Goal: Task Accomplishment & Management: Use online tool/utility

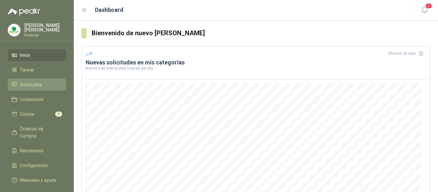
click at [32, 87] on span "Solicitudes" at bounding box center [31, 84] width 22 height 7
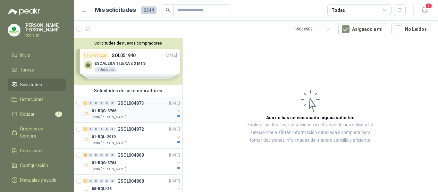
click at [147, 113] on div "01-RQG-3766" at bounding box center [133, 111] width 83 height 8
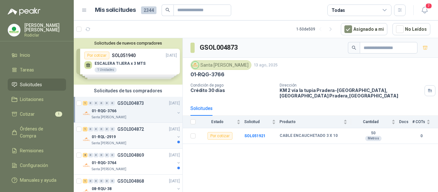
click at [146, 136] on div "01-RQL-2919" at bounding box center [133, 137] width 83 height 8
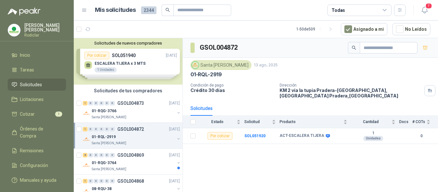
scroll to position [32, 0]
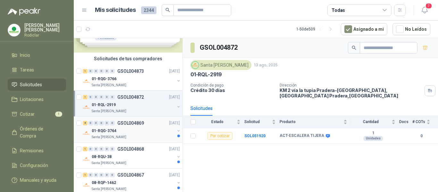
click at [146, 135] on div "Santa [PERSON_NAME]" at bounding box center [133, 137] width 83 height 5
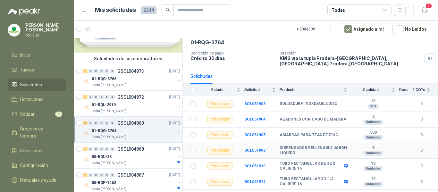
scroll to position [59, 0]
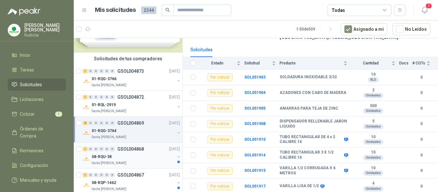
click at [151, 158] on div "08-RQU-38" at bounding box center [133, 157] width 83 height 8
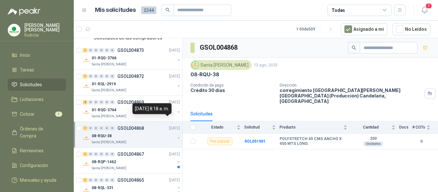
scroll to position [64, 0]
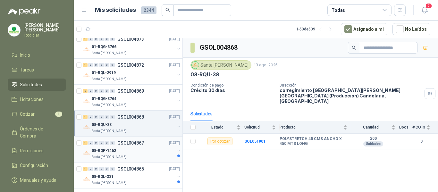
click at [153, 148] on div "08-RQP-1462" at bounding box center [133, 151] width 83 height 8
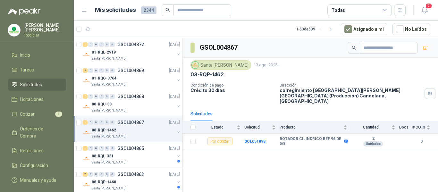
scroll to position [96, 0]
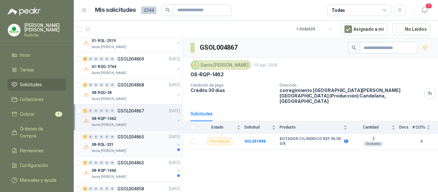
click at [148, 145] on div "08-RQL-331" at bounding box center [133, 145] width 83 height 8
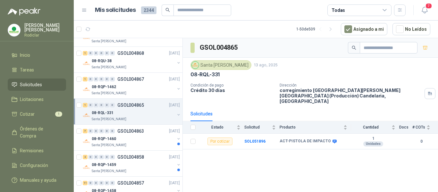
scroll to position [128, 0]
click at [148, 145] on div "Santa [PERSON_NAME]" at bounding box center [133, 144] width 83 height 5
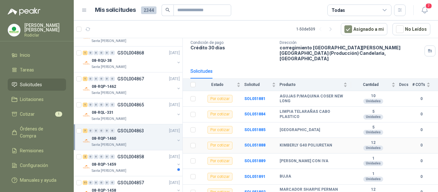
scroll to position [43, 0]
click at [150, 168] on div "08-RQP-1459" at bounding box center [133, 165] width 83 height 8
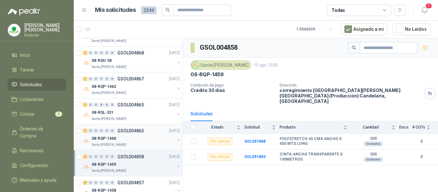
scroll to position [160, 0]
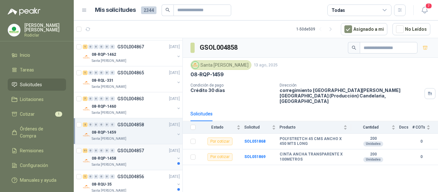
click at [157, 157] on div "08-RQP-1458" at bounding box center [133, 159] width 83 height 8
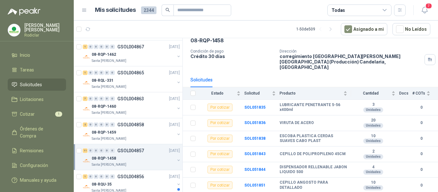
scroll to position [9, 0]
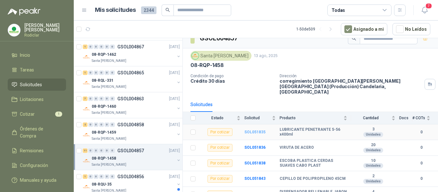
click at [256, 130] on b "SOL051835" at bounding box center [255, 132] width 21 height 4
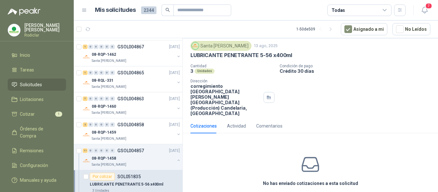
scroll to position [33, 0]
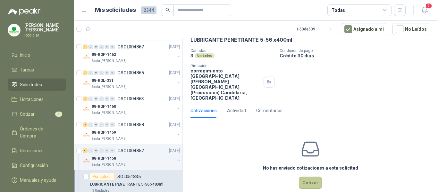
click at [306, 177] on button "Cotizar" at bounding box center [310, 183] width 23 height 12
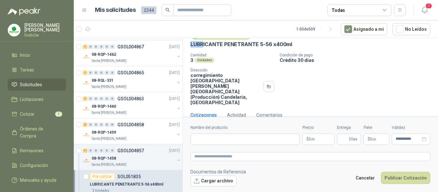
scroll to position [26, 0]
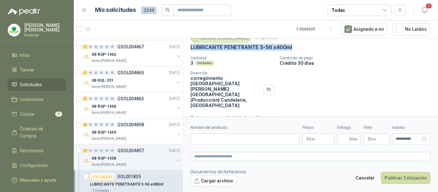
drag, startPoint x: 191, startPoint y: 44, endPoint x: 291, endPoint y: 50, distance: 100.9
click at [291, 50] on div "LUBRICANTE PENETRANTE 5-56 x400ml" at bounding box center [311, 47] width 240 height 7
copy p "LUBRICANTE PENETRANTE 5-56 x400ml"
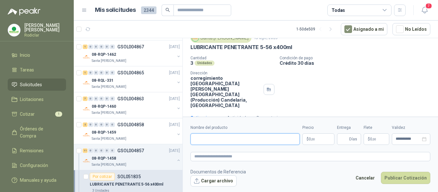
click at [221, 142] on input "Nombre del producto" at bounding box center [245, 139] width 109 height 12
paste input "**********"
type input "**********"
click at [217, 159] on textarea at bounding box center [311, 156] width 240 height 9
paste textarea "**********"
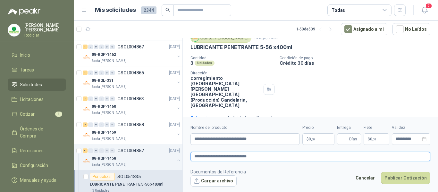
type textarea "**********"
click at [313, 142] on p "$ 0 ,00" at bounding box center [319, 139] width 32 height 12
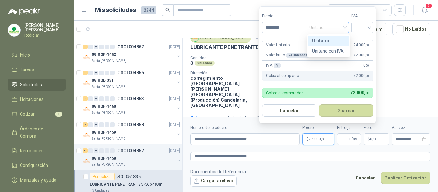
click at [340, 30] on span "Unitario" at bounding box center [328, 28] width 36 height 10
type input "********"
click at [329, 39] on div "Unitario" at bounding box center [328, 40] width 33 height 7
click at [369, 29] on input "search" at bounding box center [363, 27] width 14 height 10
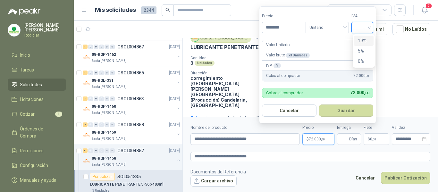
click at [361, 42] on div "19%" at bounding box center [364, 40] width 12 height 7
click at [345, 141] on input "Entrega" at bounding box center [344, 139] width 7 height 11
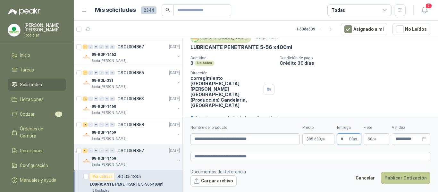
type input "*"
click at [406, 180] on button "Publicar Cotización" at bounding box center [405, 178] width 49 height 12
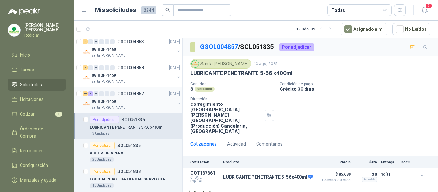
scroll to position [225, 0]
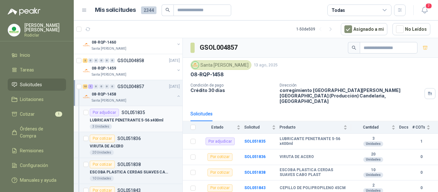
click at [154, 113] on div "Por adjudicar SOL051835" at bounding box center [135, 113] width 90 height 8
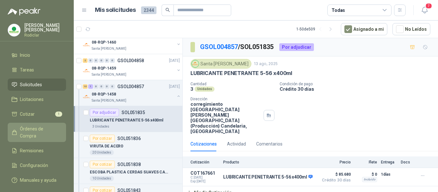
click at [38, 131] on span "Órdenes de Compra" at bounding box center [40, 132] width 40 height 14
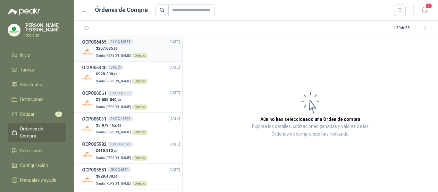
click at [139, 43] on div "OCP006465 01-OC-50333 [DATE]" at bounding box center [131, 42] width 98 height 7
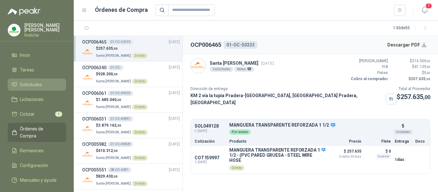
click at [30, 87] on span "Solicitudes" at bounding box center [31, 84] width 22 height 7
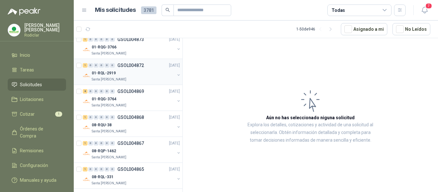
scroll to position [64, 0]
click at [140, 150] on div "08-RQP-1462" at bounding box center [133, 151] width 83 height 8
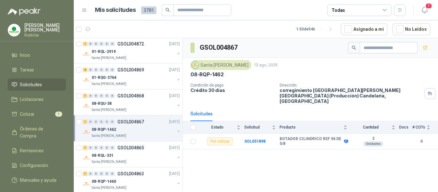
scroll to position [96, 0]
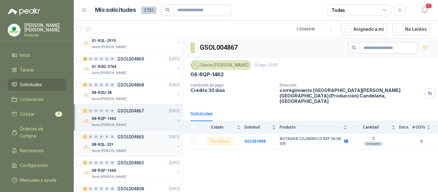
click at [137, 142] on div "08-RQL-331" at bounding box center [133, 145] width 83 height 8
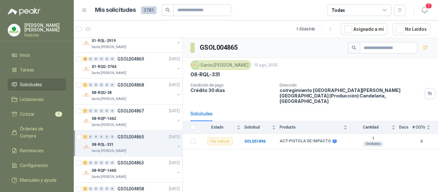
scroll to position [128, 0]
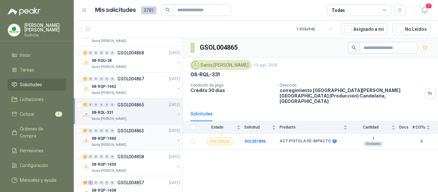
click at [137, 140] on div "08-RQP-1460" at bounding box center [133, 139] width 83 height 8
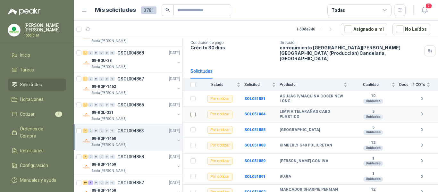
scroll to position [43, 0]
click at [130, 164] on div "08-RQP-1459" at bounding box center [133, 165] width 83 height 8
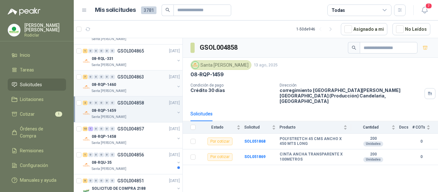
scroll to position [193, 0]
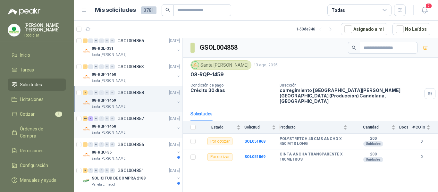
click at [137, 127] on div "08-RQP-1458" at bounding box center [133, 127] width 83 height 8
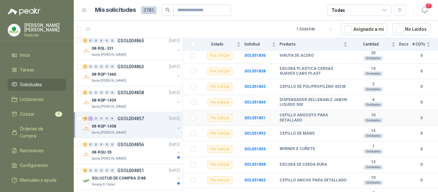
scroll to position [106, 0]
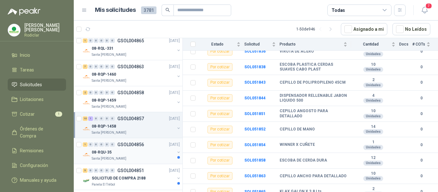
click at [147, 155] on div "08-RQU-35" at bounding box center [133, 153] width 83 height 8
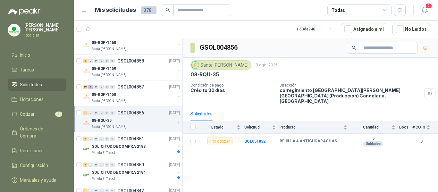
scroll to position [225, 0]
click at [147, 154] on div "Panela El Trébol" at bounding box center [133, 152] width 83 height 5
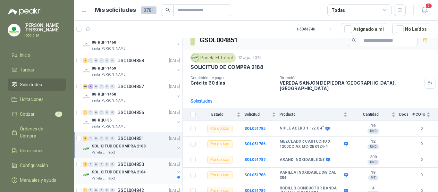
scroll to position [257, 0]
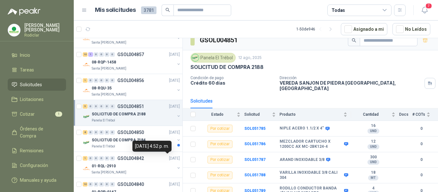
click at [154, 145] on div "[DATE] 4:52 p. m." at bounding box center [152, 146] width 39 height 11
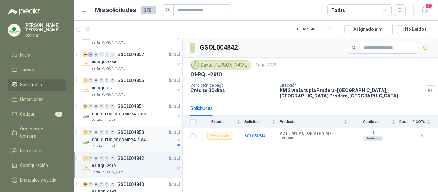
click at [145, 140] on div "SOLICITUD DE COMPRA 2184" at bounding box center [133, 140] width 83 height 8
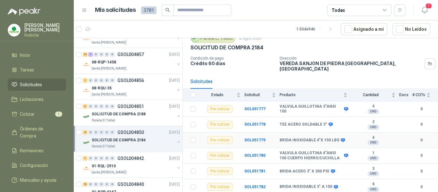
scroll to position [54, 0]
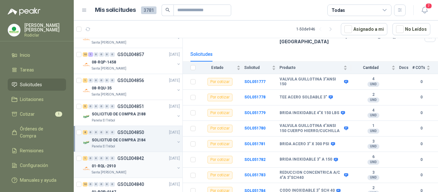
click at [145, 167] on div "01-RQL-2910" at bounding box center [133, 166] width 83 height 8
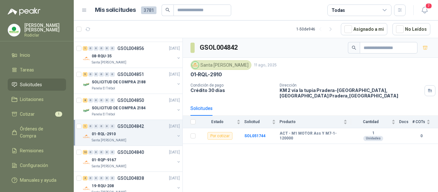
scroll to position [321, 0]
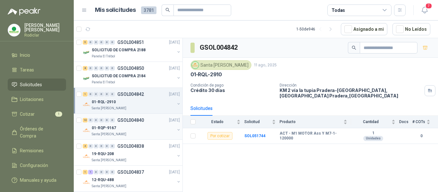
click at [136, 125] on div "01-RQP-9167" at bounding box center [133, 128] width 83 height 8
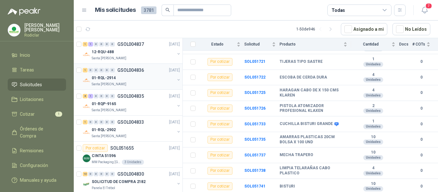
scroll to position [449, 0]
click at [156, 159] on div "CINTA 51596" at bounding box center [136, 156] width 88 height 8
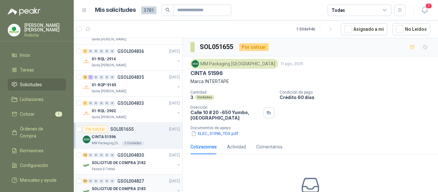
scroll to position [481, 0]
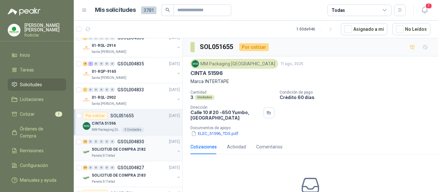
click at [151, 149] on div "SOLICITUD DE COMPRA 2182" at bounding box center [133, 150] width 83 height 8
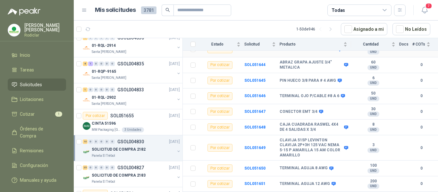
scroll to position [95, 0]
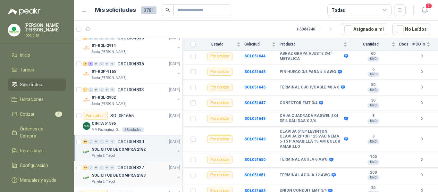
click at [147, 177] on div "SOLICITUD DE COMPRA 2183" at bounding box center [133, 176] width 83 height 8
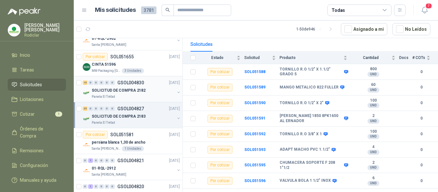
scroll to position [545, 0]
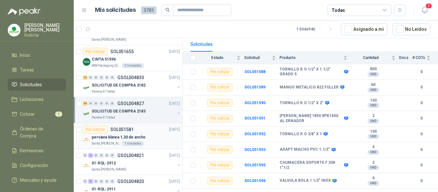
click at [153, 139] on div "persiana blanca 1,30 de ancho" at bounding box center [136, 137] width 88 height 8
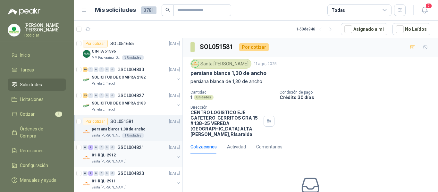
scroll to position [578, 0]
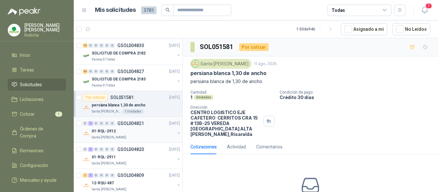
click at [151, 136] on div "Santa [PERSON_NAME]" at bounding box center [133, 137] width 83 height 5
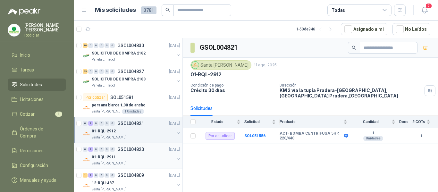
click at [144, 160] on div "01-RQL-2911" at bounding box center [133, 157] width 83 height 8
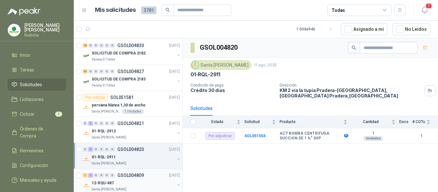
scroll to position [610, 0]
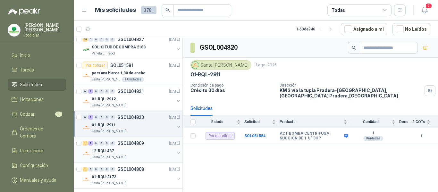
click at [145, 154] on div "12-RQU-487" at bounding box center [133, 151] width 83 height 8
